Goal: Information Seeking & Learning: Learn about a topic

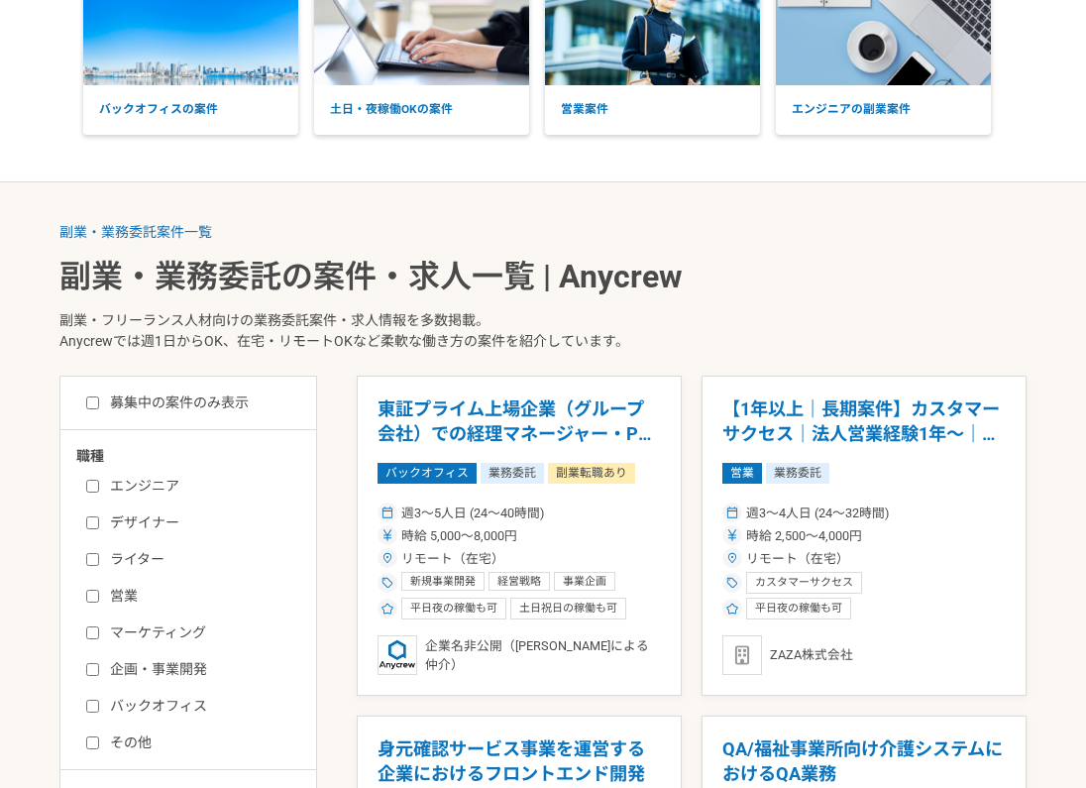
scroll to position [341, 0]
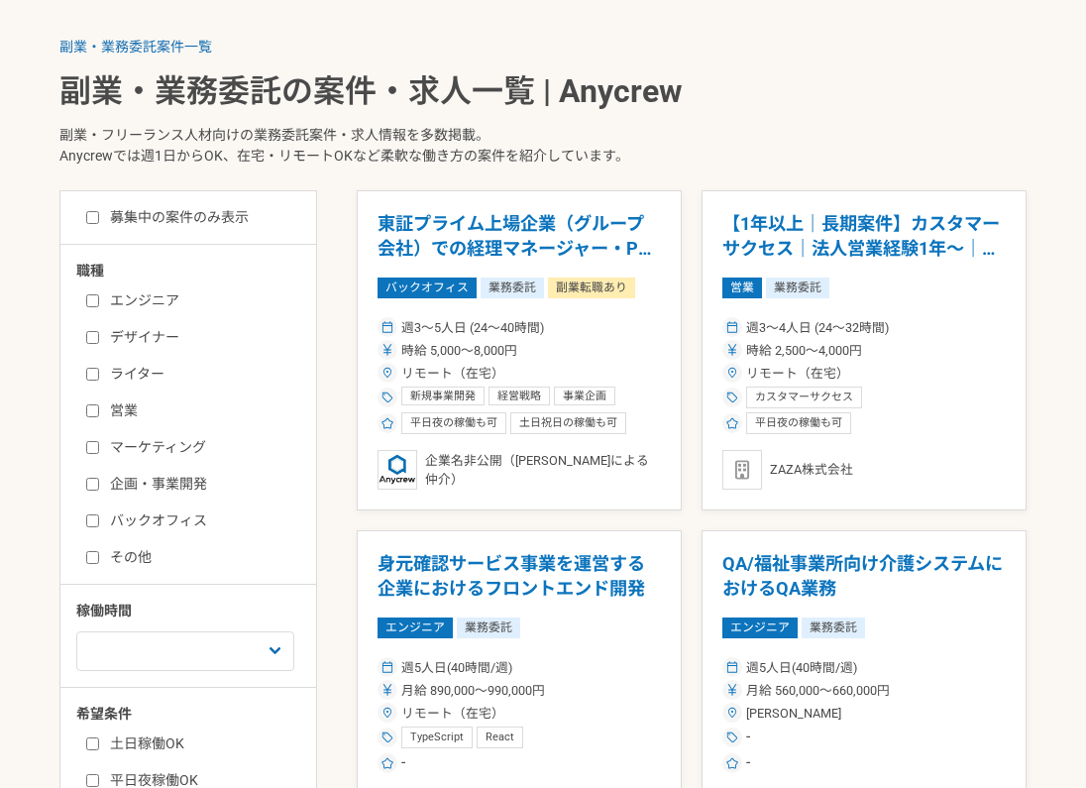
click at [103, 407] on label "営業" at bounding box center [200, 410] width 228 height 21
click at [99, 407] on input "営業" at bounding box center [92, 410] width 13 height 13
checkbox input "true"
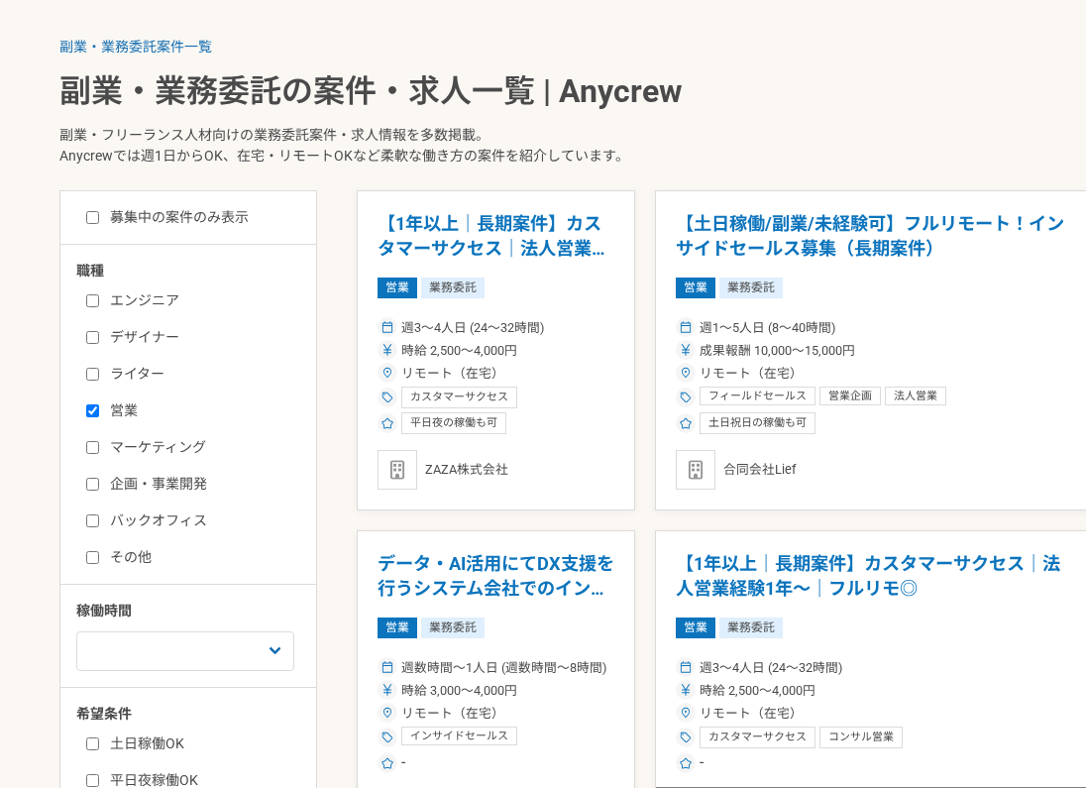
click at [99, 441] on label "マーケティング" at bounding box center [200, 447] width 228 height 21
click at [99, 441] on input "マーケティング" at bounding box center [92, 447] width 13 height 13
checkbox input "true"
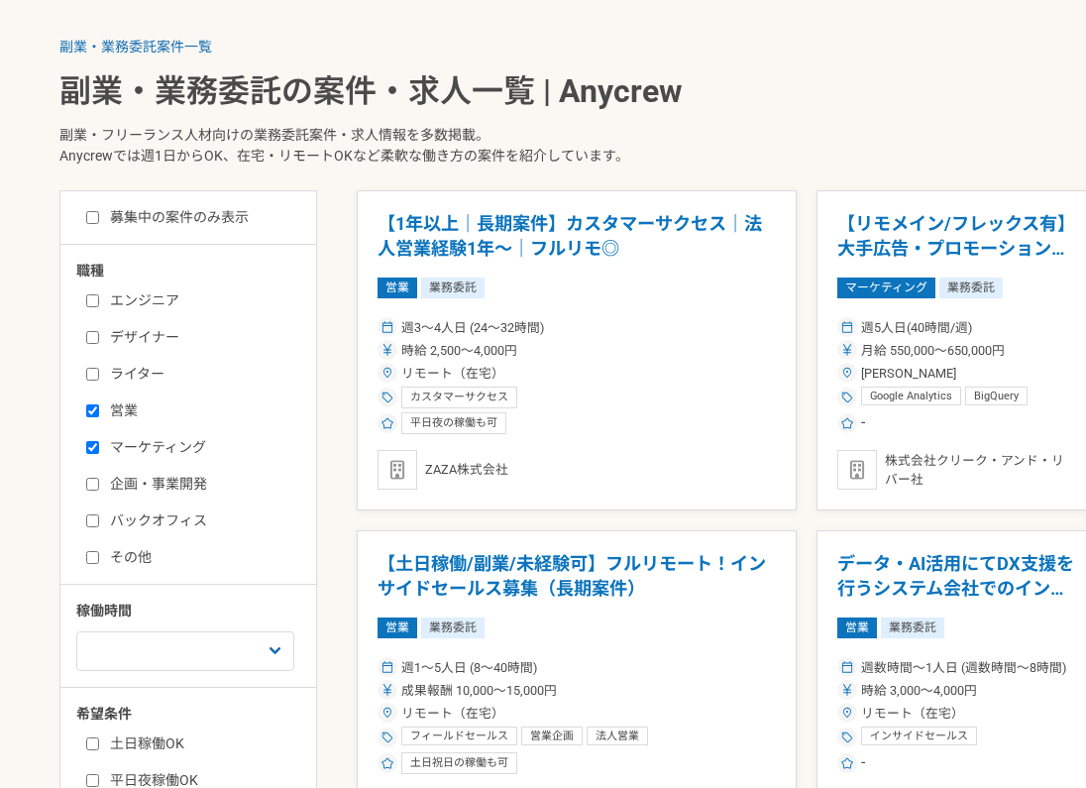
click at [93, 479] on input "企画・事業開発" at bounding box center [92, 484] width 13 height 13
checkbox input "true"
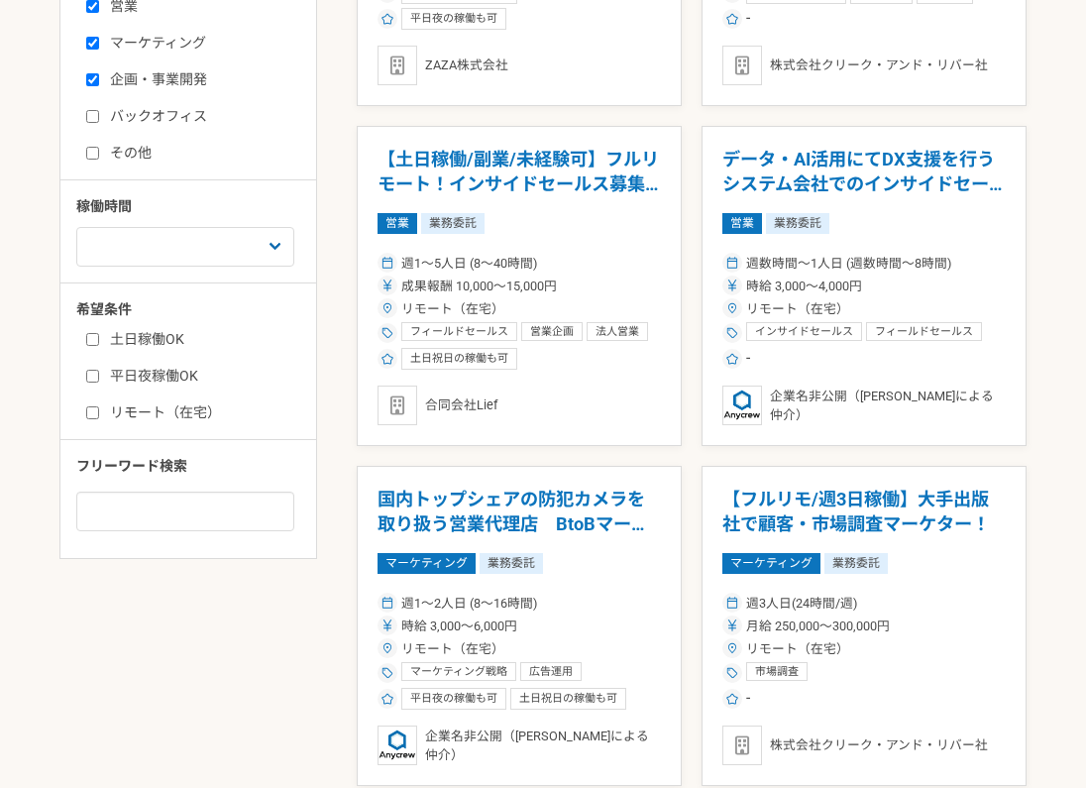
scroll to position [580, 0]
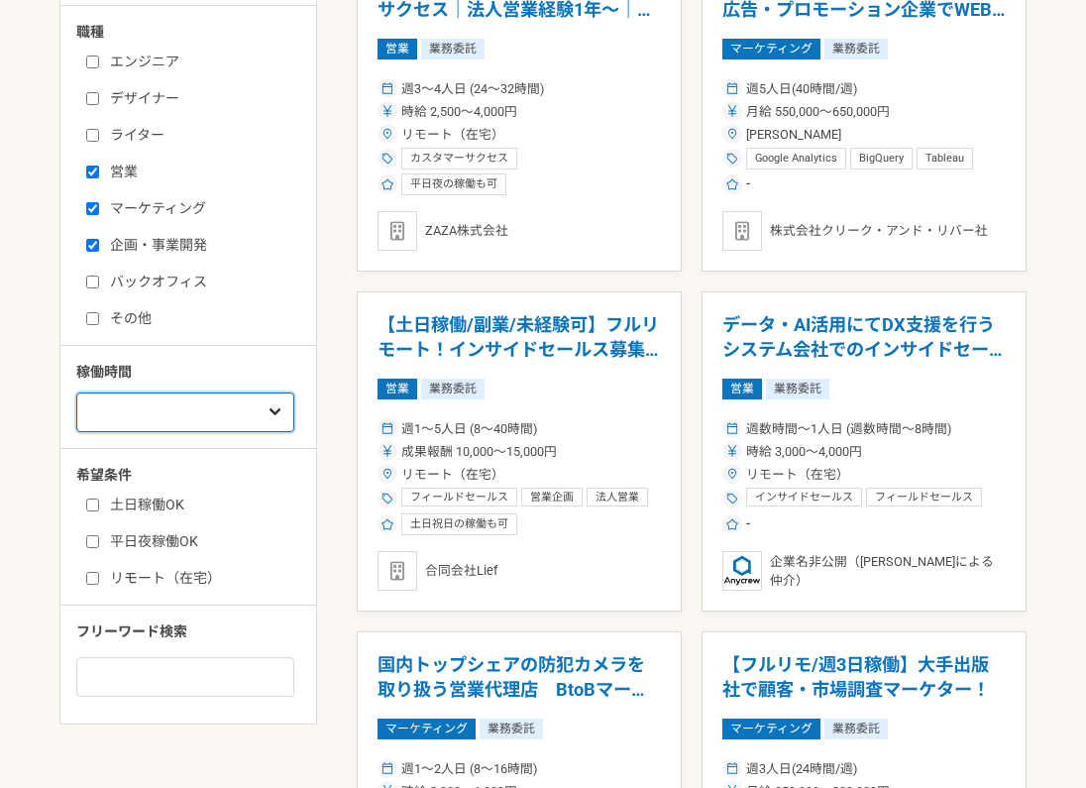
select select "3"
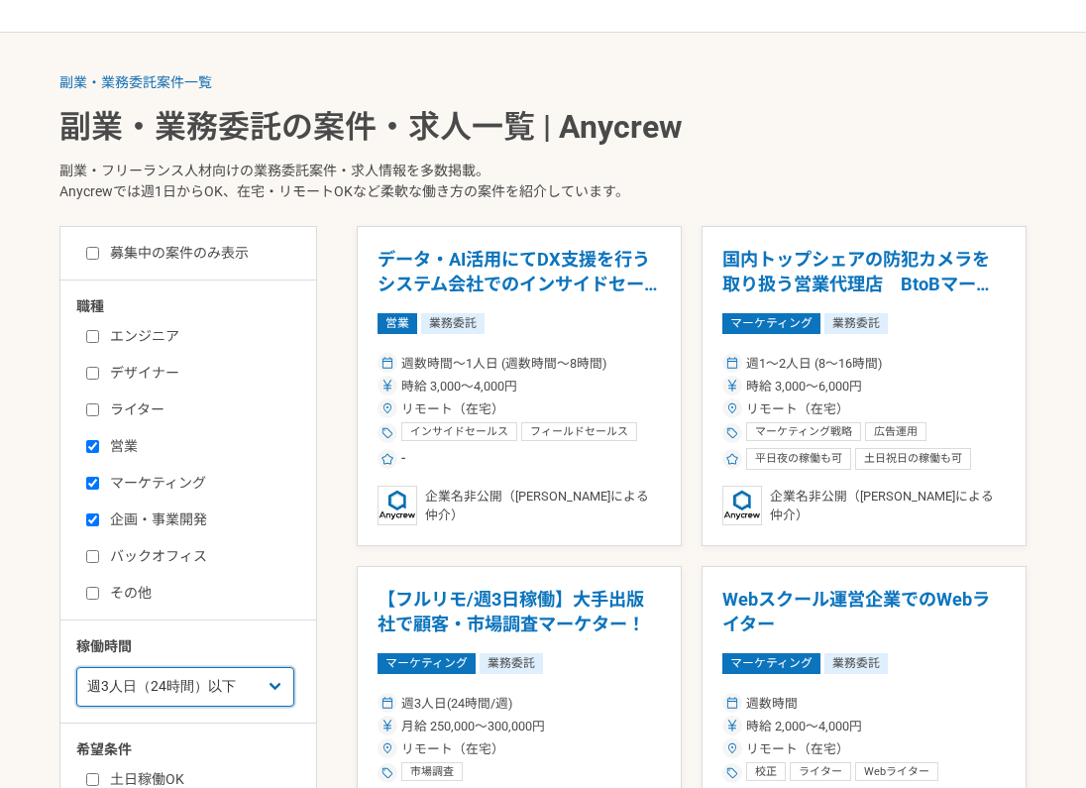
scroll to position [338, 0]
